Goal: Task Accomplishment & Management: Manage account settings

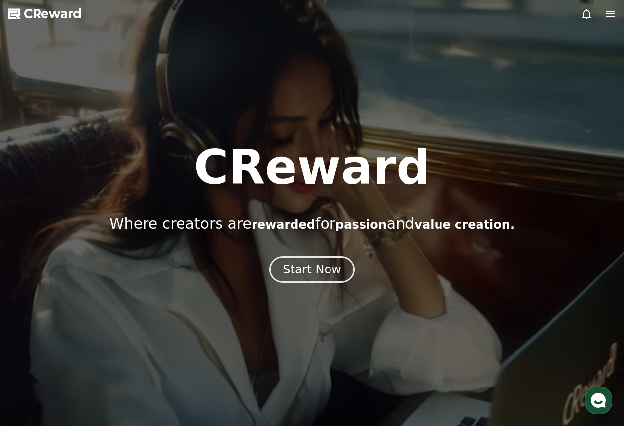
drag, startPoint x: 0, startPoint y: 0, endPoint x: 372, endPoint y: 135, distance: 395.5
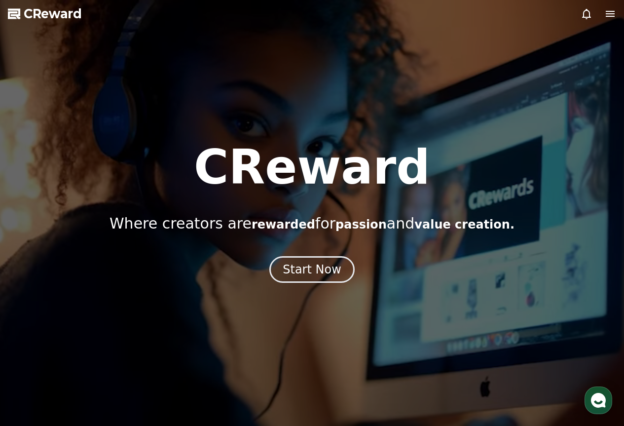
drag, startPoint x: 372, startPoint y: 135, endPoint x: 289, endPoint y: 222, distance: 120.0
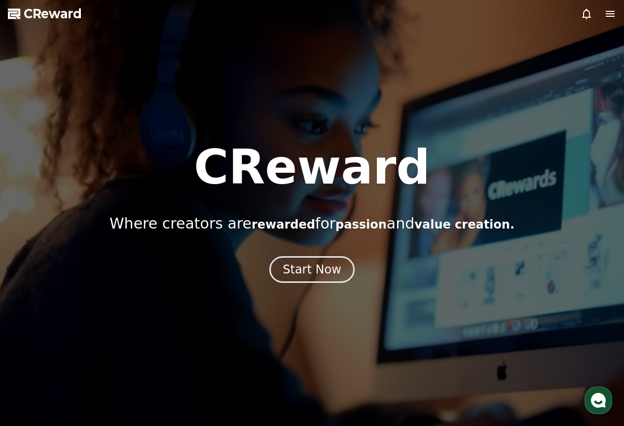
click at [289, 222] on span "rewarded" at bounding box center [284, 224] width 64 height 14
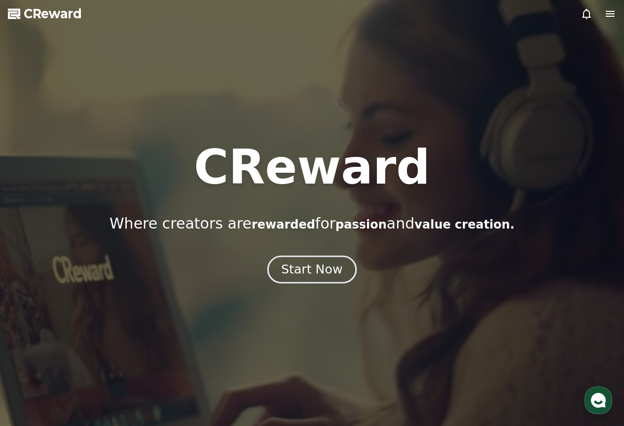
click at [311, 276] on div "Start Now" at bounding box center [311, 269] width 61 height 17
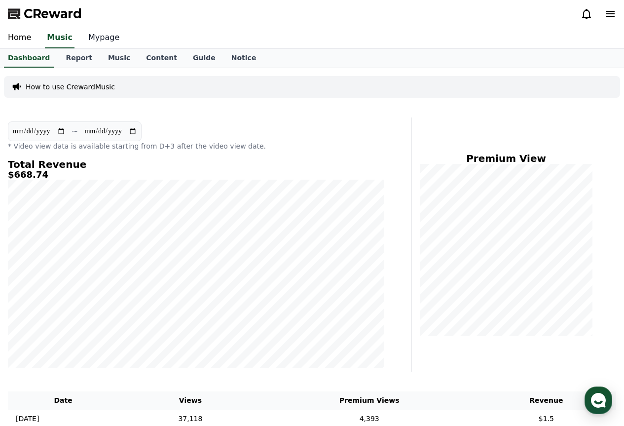
click at [90, 40] on link "Mypage" at bounding box center [103, 38] width 47 height 21
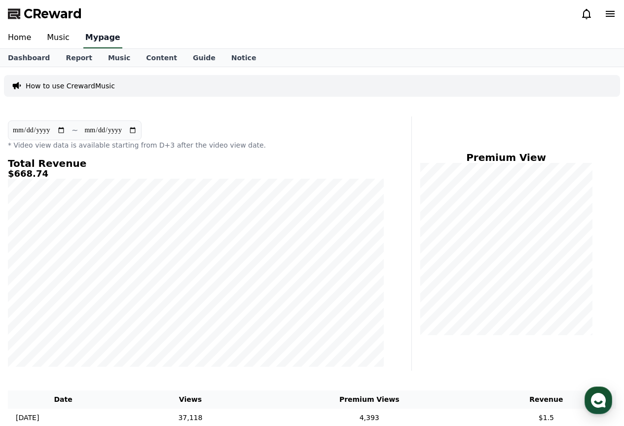
select select "**********"
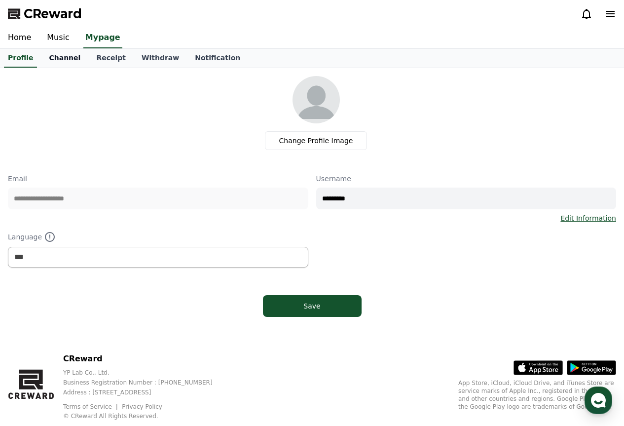
click at [57, 56] on link "Channel" at bounding box center [64, 58] width 47 height 19
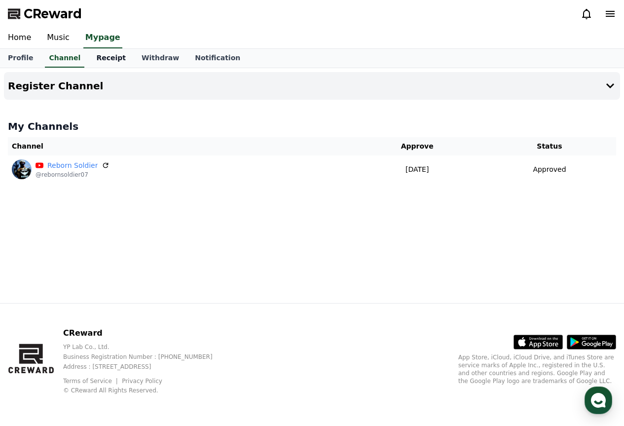
click at [95, 57] on link "Receipt" at bounding box center [110, 58] width 45 height 19
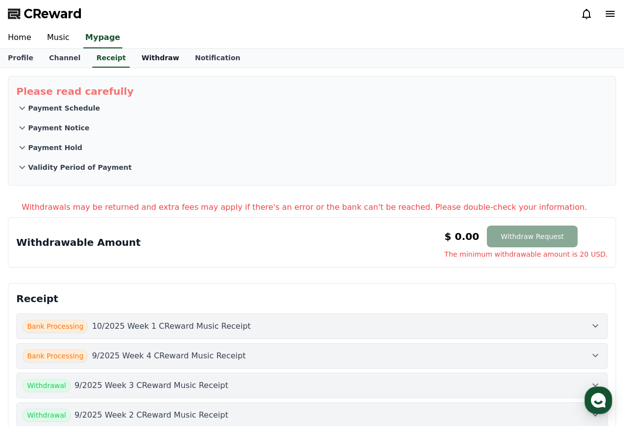
click at [134, 55] on link "Withdraw" at bounding box center [160, 58] width 53 height 19
